Goal: Information Seeking & Learning: Understand process/instructions

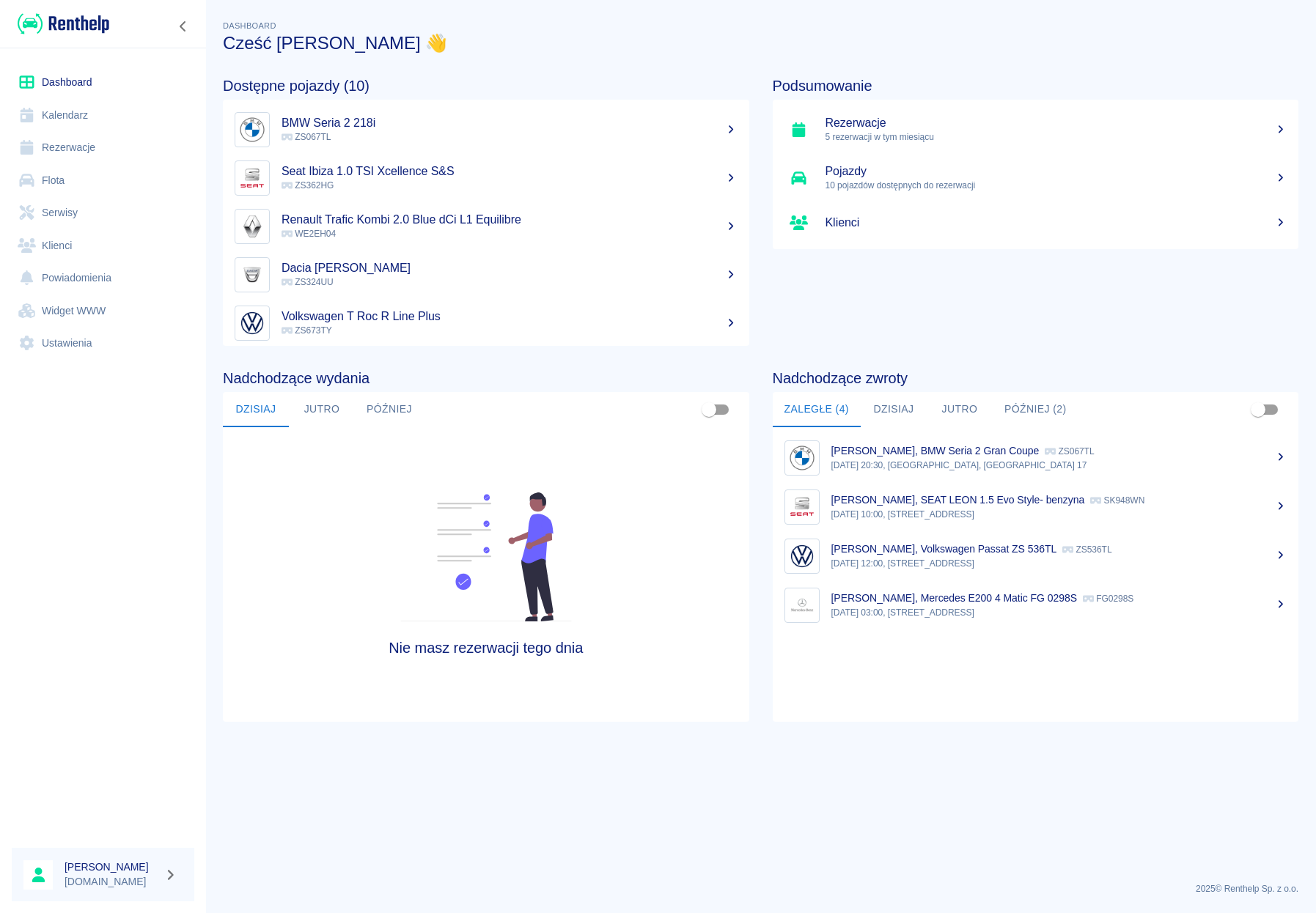
click at [51, 352] on link "Ustawienia" at bounding box center [103, 343] width 183 height 33
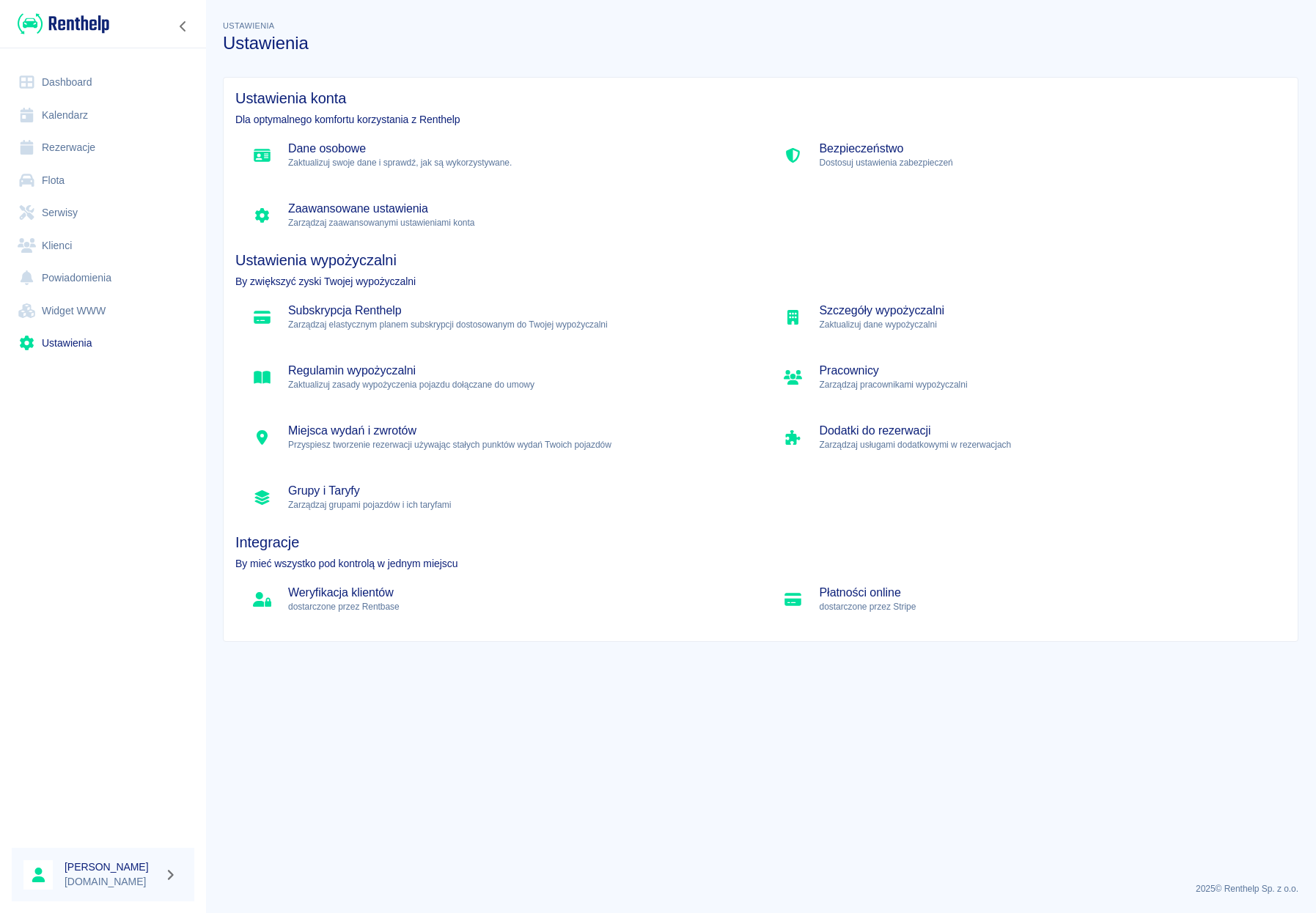
click at [350, 376] on h5 "Regulamin wypożyczalni" at bounding box center [516, 370] width 456 height 15
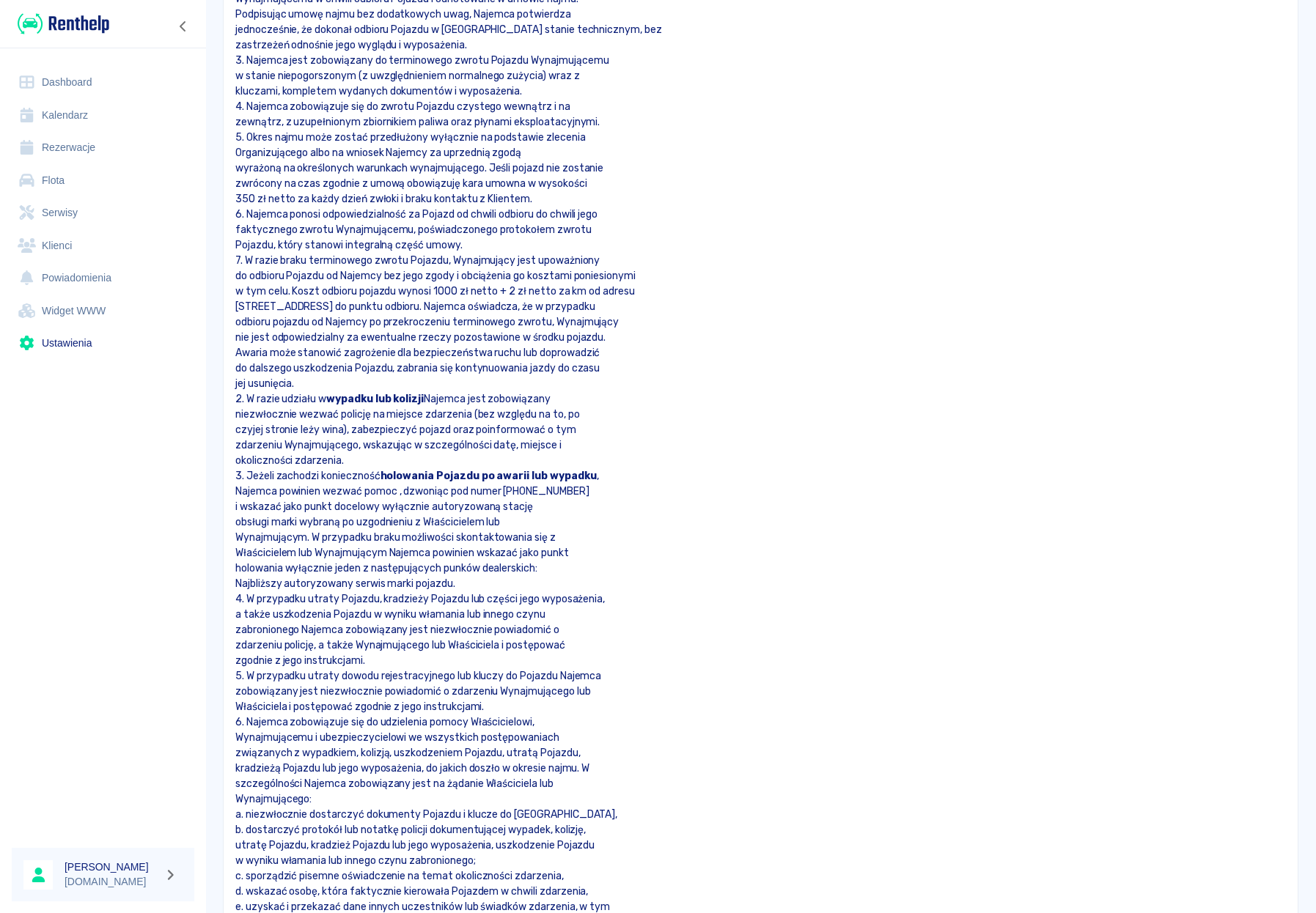
scroll to position [937, 0]
click at [311, 381] on p "jej usunięcia." at bounding box center [761, 381] width 1051 height 15
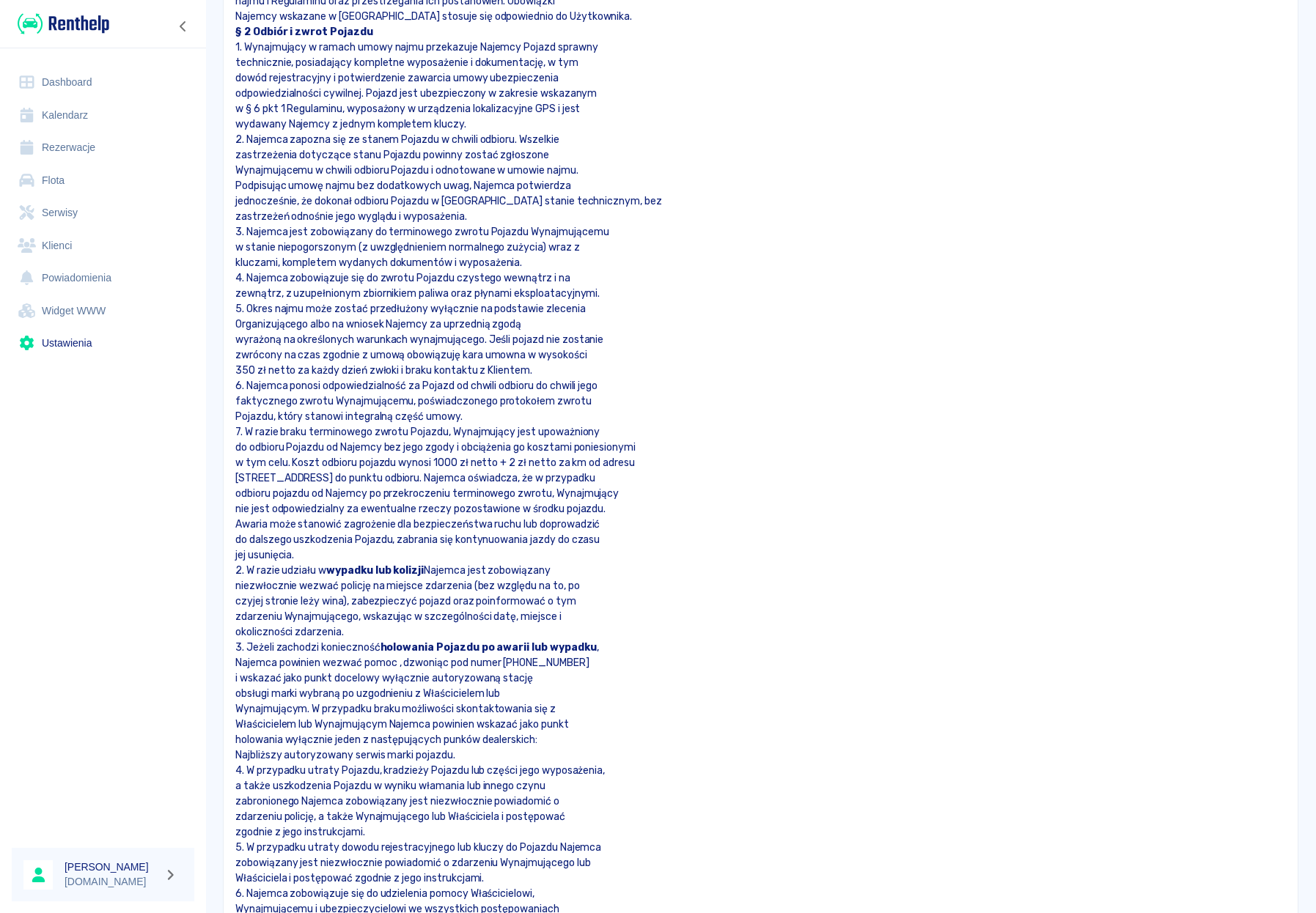
scroll to position [778, 0]
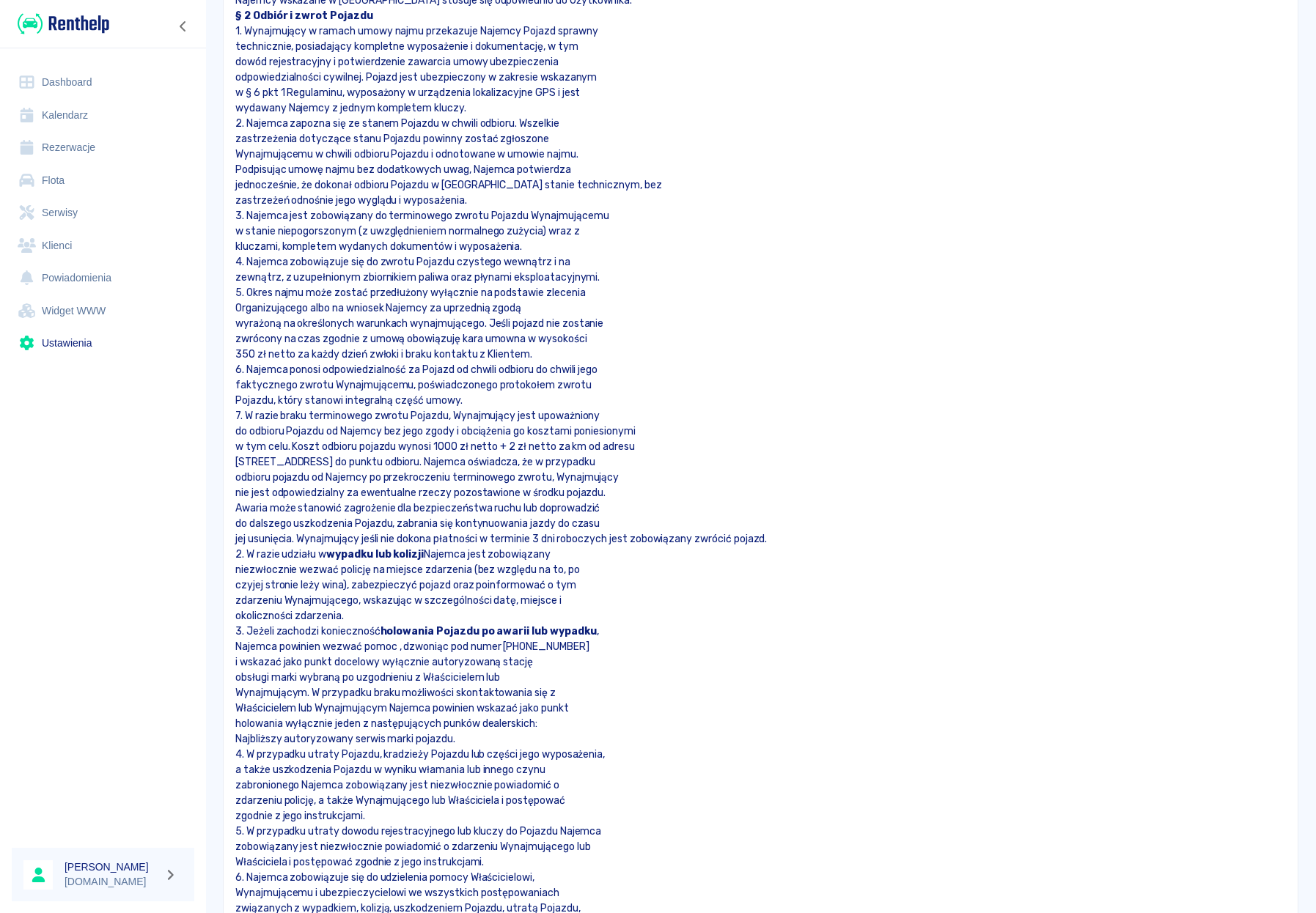
click at [485, 541] on p "jej usunięcia. Wynajmujący jeśli nie dokona płatności w terminie 3 dni roboczyc…" at bounding box center [761, 539] width 1051 height 15
click at [450, 415] on p "7. W razie braku terminowego zwrotu Pojazdu, Wynajmujący jest upoważniony" at bounding box center [761, 416] width 1051 height 15
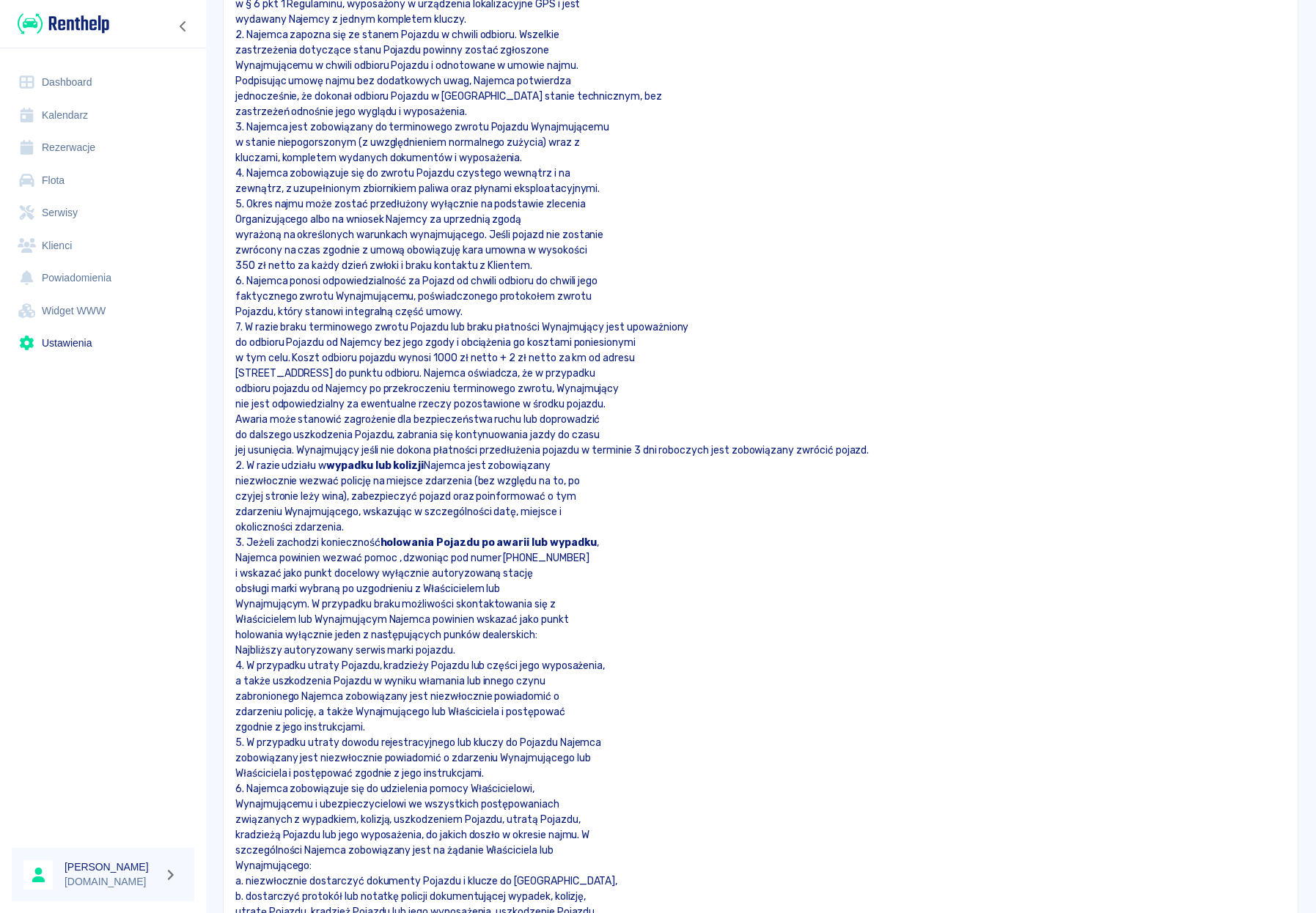
scroll to position [871, 0]
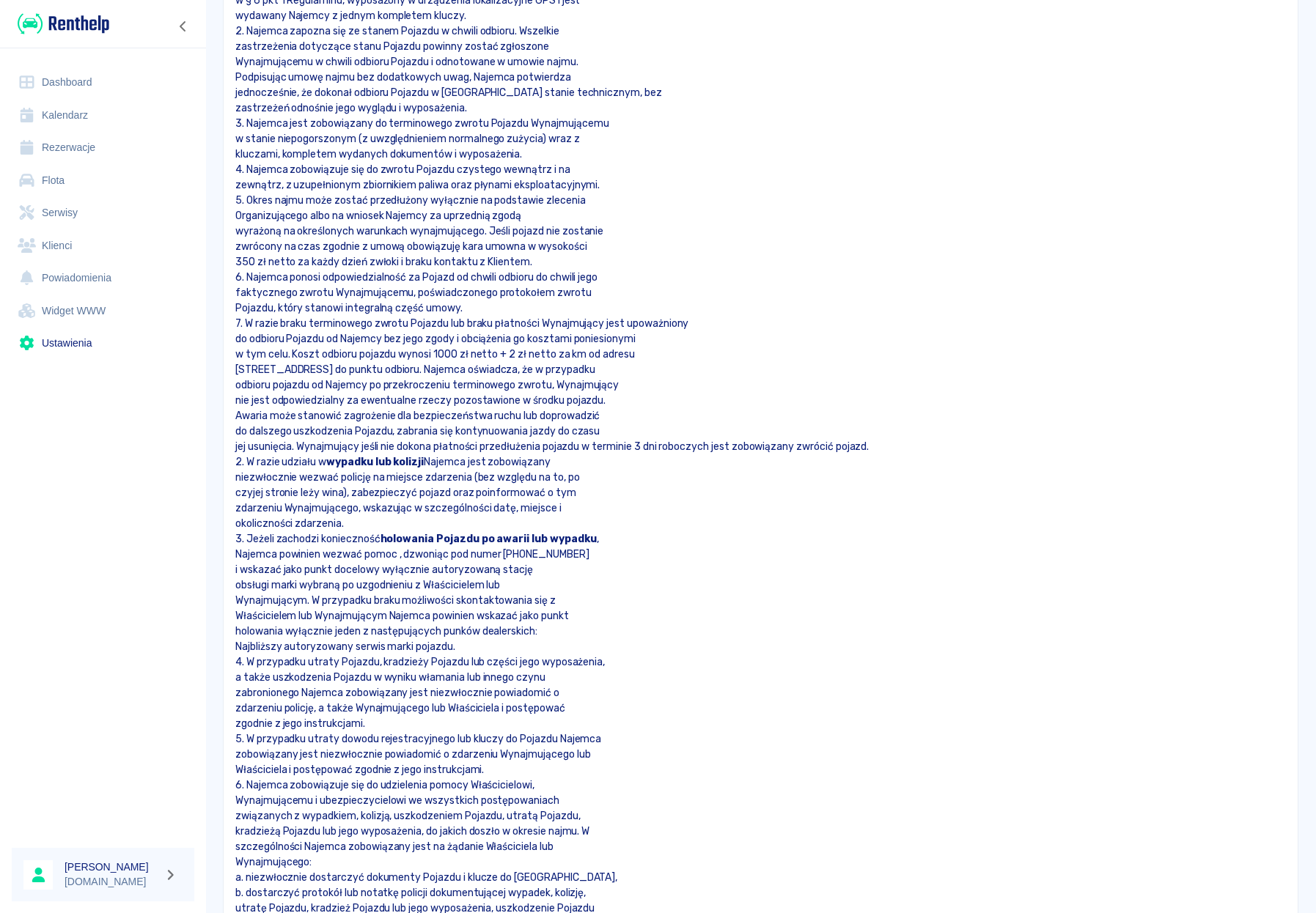
click at [641, 442] on p "jej usunięcia. Wynajmujący jeśli nie dokona płatności przedłużenia pojazdu w te…" at bounding box center [761, 447] width 1051 height 15
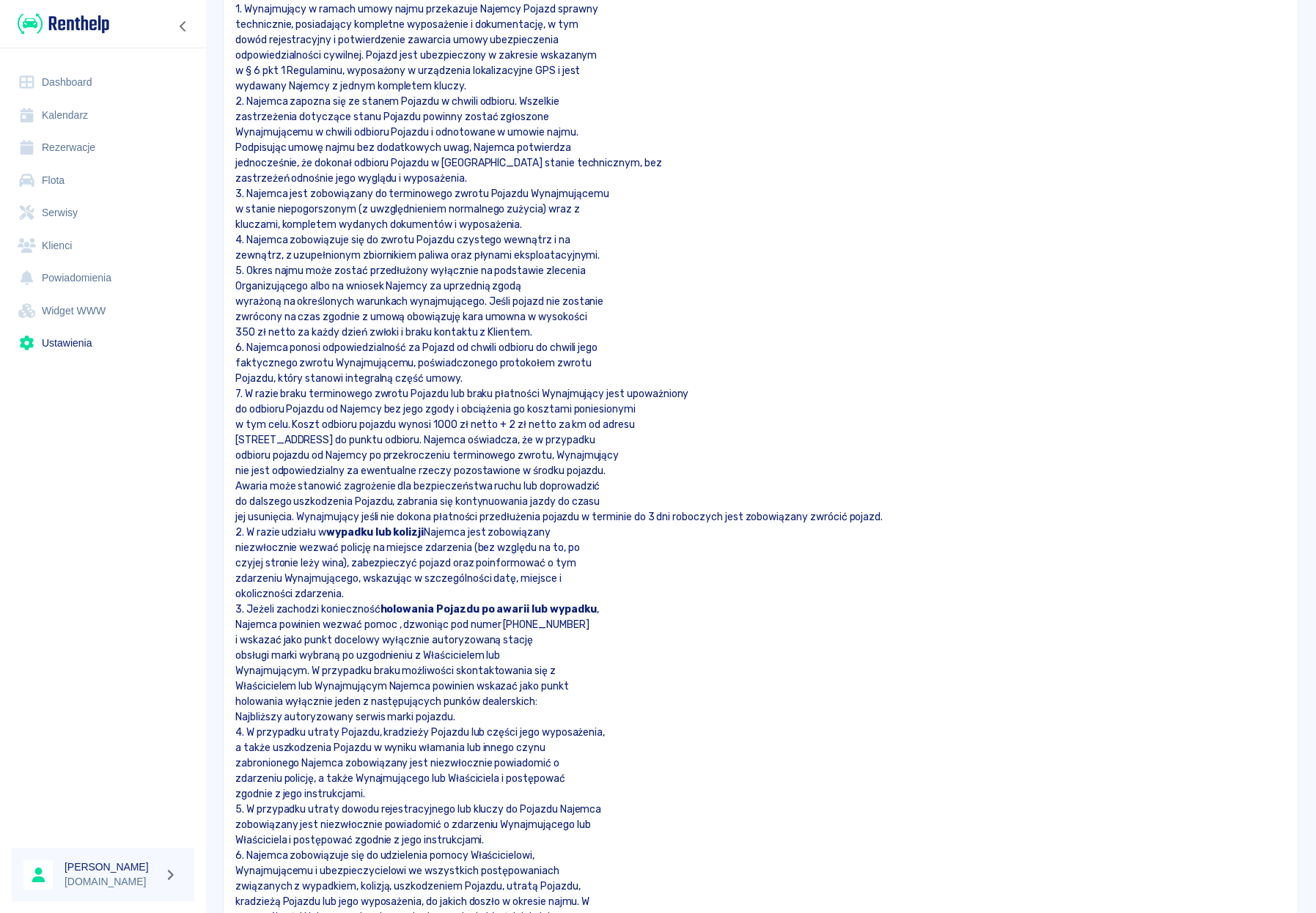
scroll to position [805, 0]
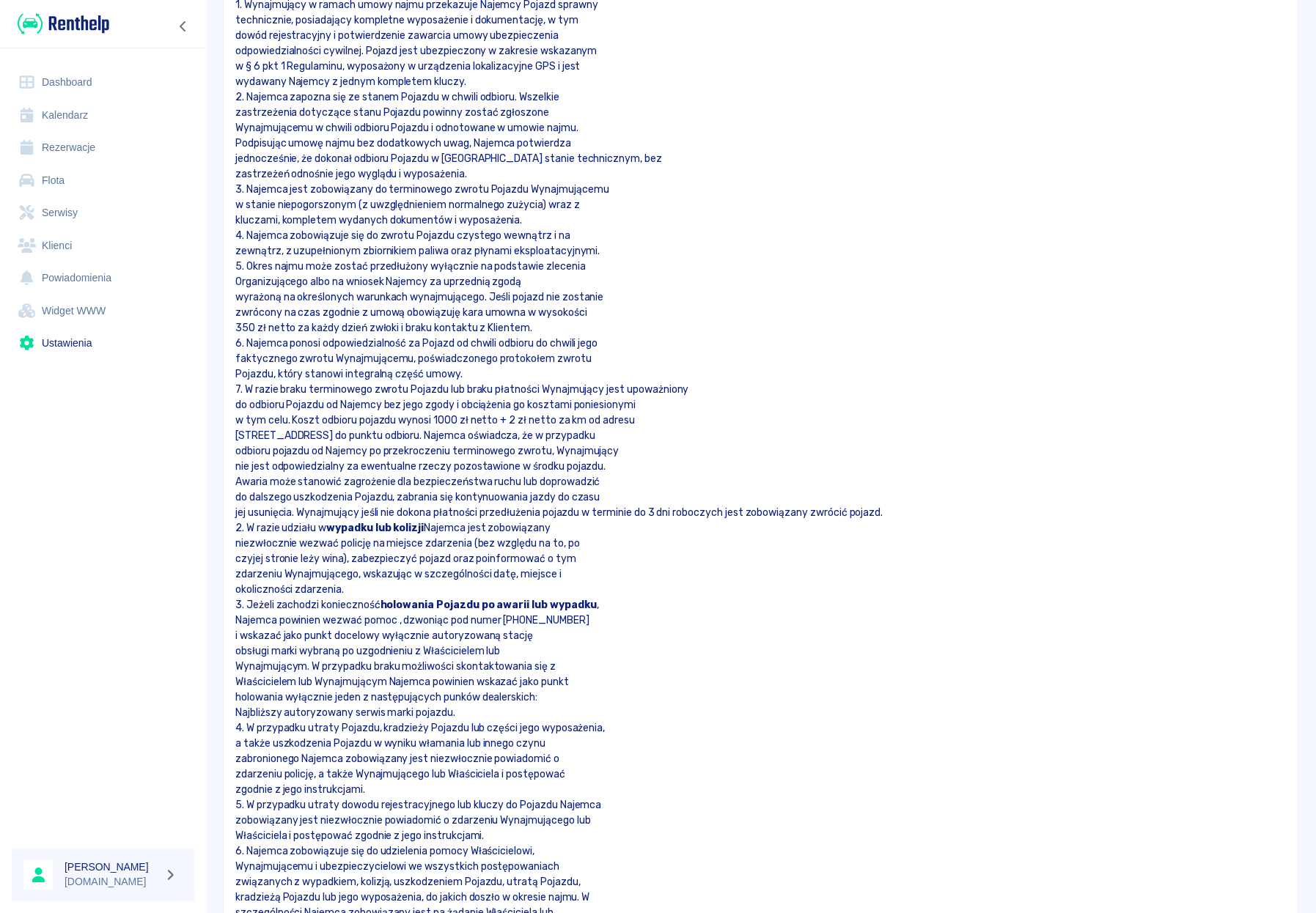
click at [241, 531] on p "2. W razie udziału w wypadku lub kolizji Najemca jest zobowiązany" at bounding box center [761, 528] width 1051 height 15
click at [241, 606] on p "3. Jeżeli zachodzi konieczność holowania Pojazdu po awarii lub wypadku ," at bounding box center [761, 605] width 1051 height 15
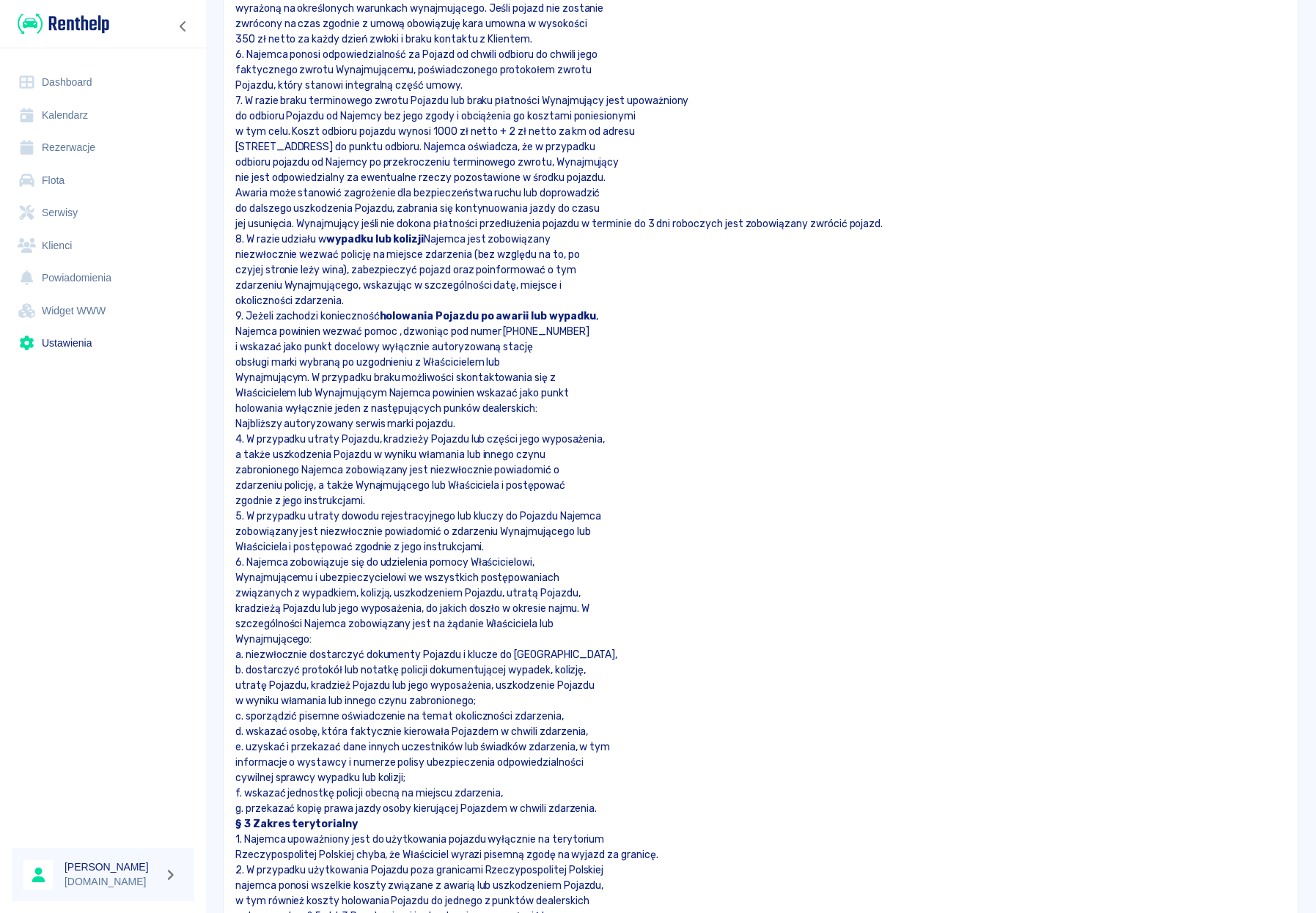
scroll to position [1095, 0]
click at [243, 442] on p "4. W przypadku utraty Pojazdu, kradzieży Pojazdu lub części jego wyposażenia," at bounding box center [761, 438] width 1051 height 15
drag, startPoint x: 242, startPoint y: 517, endPoint x: 239, endPoint y: 543, distance: 26.2
click at [242, 517] on p "5. W przypadku utraty dowodu rejestracyjnego lub kluczy do Pojazdu Najemca" at bounding box center [761, 515] width 1051 height 15
click at [242, 562] on p "6. Najemca zobowiązuje się do udzielenia pomocy Właścicielowi," at bounding box center [761, 561] width 1051 height 15
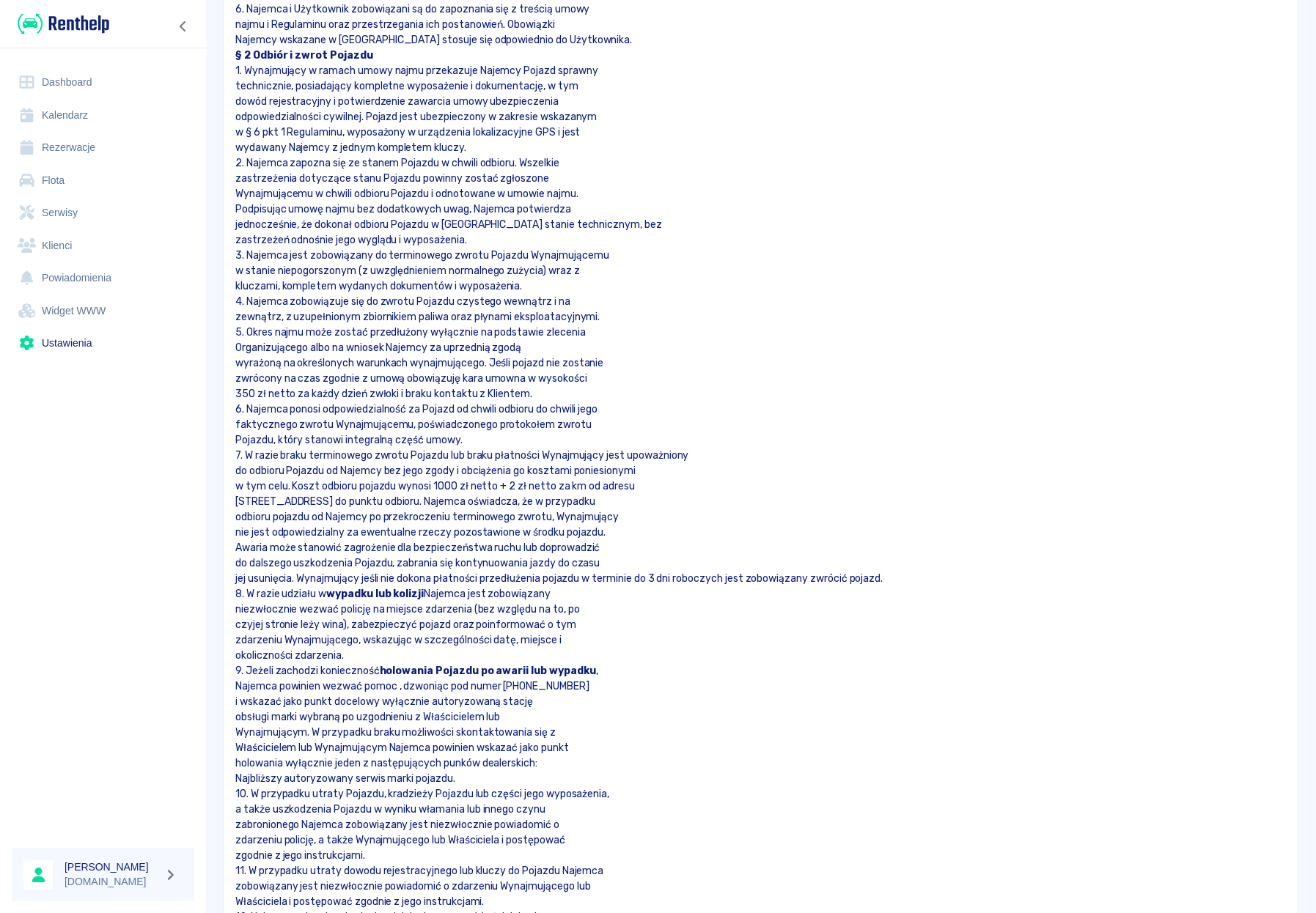
scroll to position [725, 0]
